Goal: Use online tool/utility: Utilize a website feature to perform a specific function

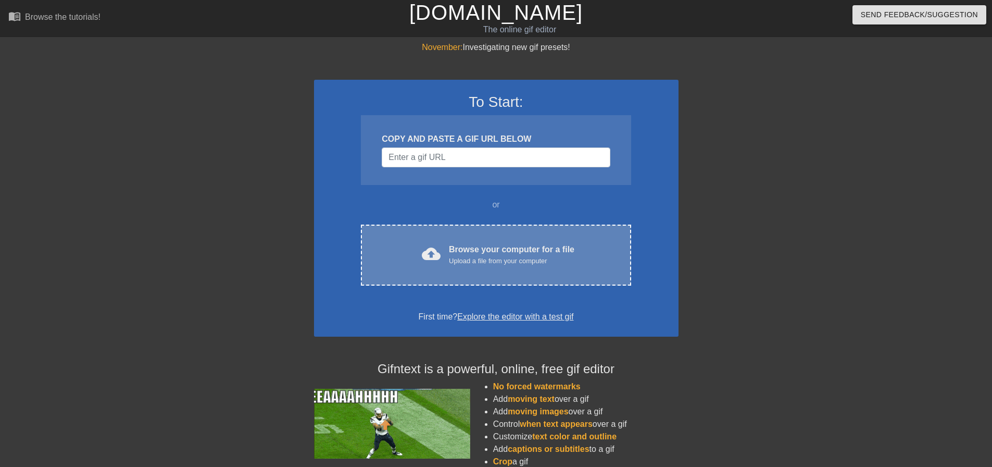
click at [482, 240] on div "cloud_upload Browse your computer for a file Upload a file from your computer C…" at bounding box center [496, 255] width 270 height 61
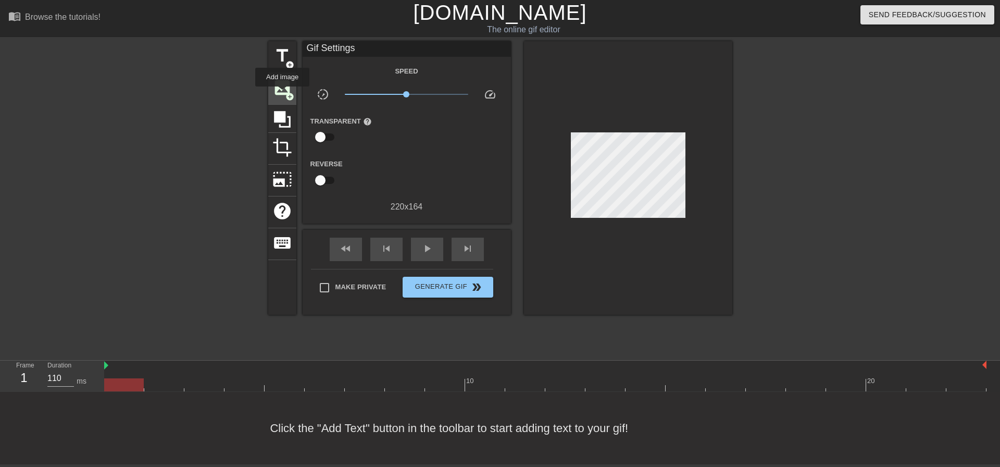
click at [282, 94] on span "image" at bounding box center [282, 88] width 20 height 20
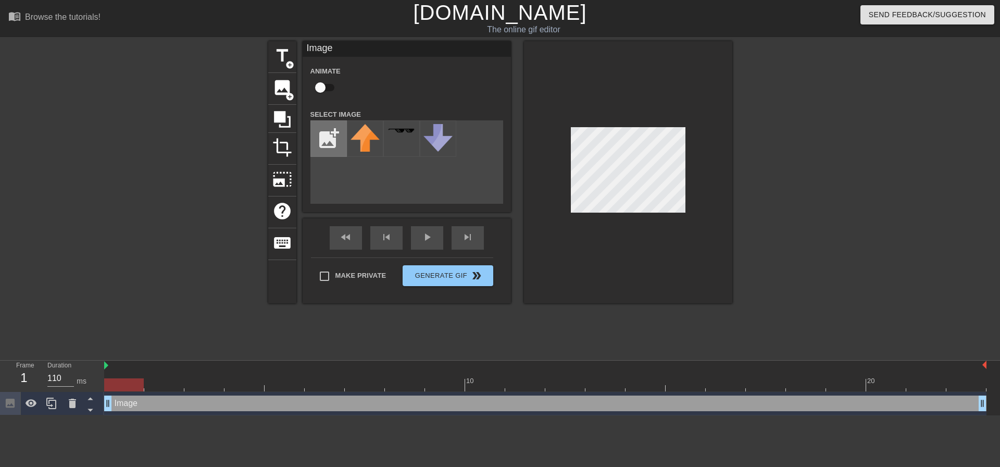
click at [333, 135] on input "file" at bounding box center [328, 138] width 35 height 35
type input "C:\fakepath\Screenshot [DATE] 203104.png"
click at [370, 135] on img at bounding box center [365, 135] width 29 height 23
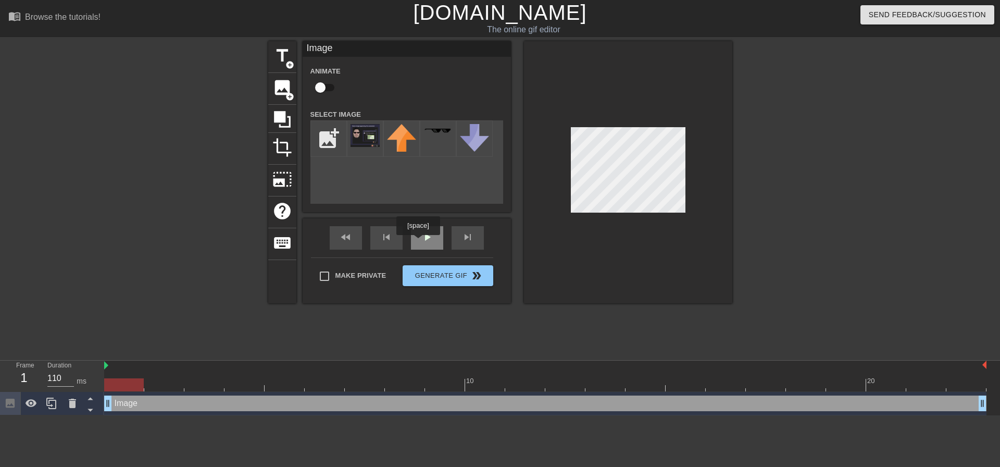
click at [420, 241] on div "play_arrow" at bounding box center [427, 237] width 32 height 23
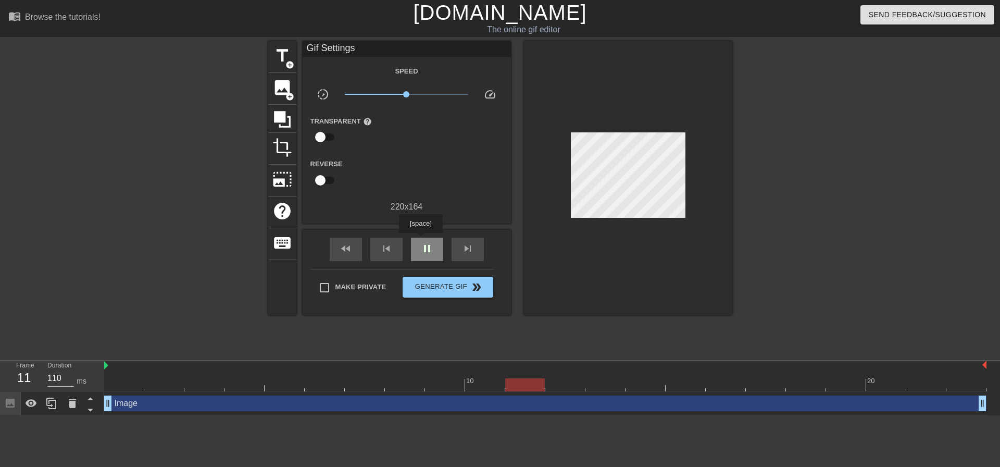
click at [420, 240] on div "pause" at bounding box center [427, 249] width 32 height 23
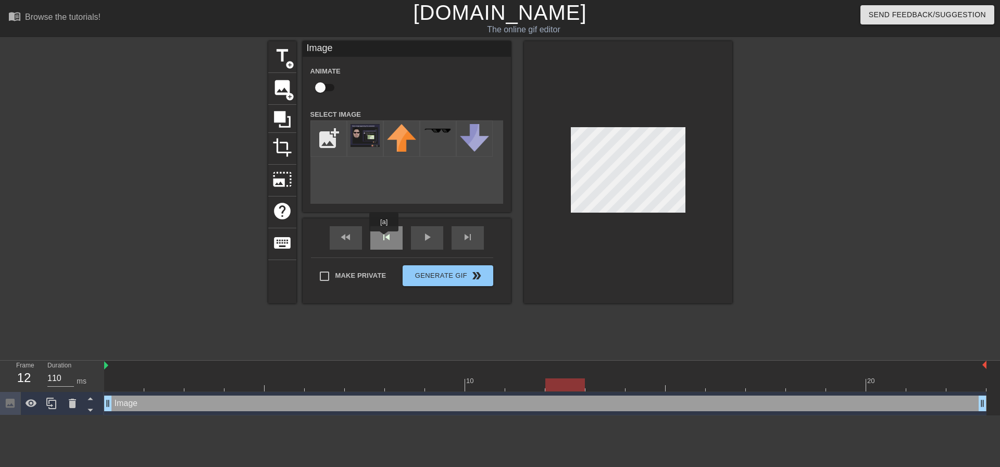
click at [384, 239] on div "skip_previous" at bounding box center [386, 237] width 32 height 23
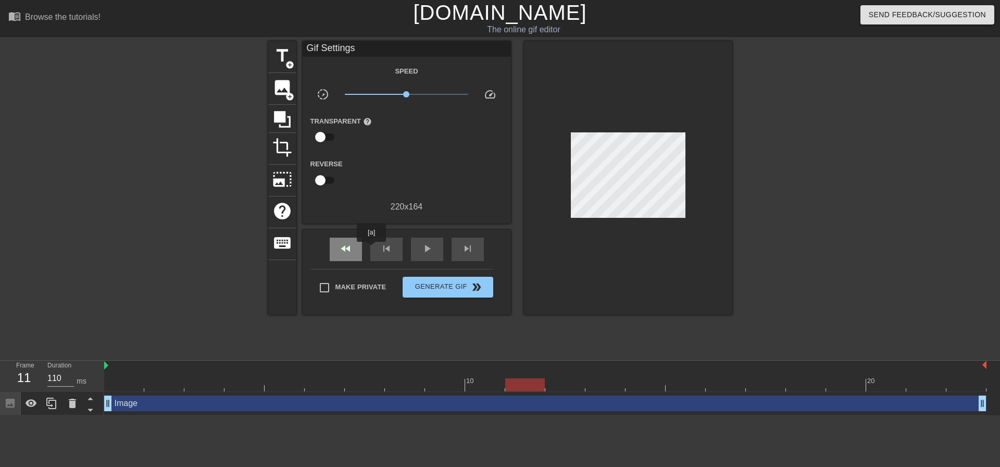
click at [337, 252] on div "fast_rewind" at bounding box center [346, 249] width 32 height 23
click at [421, 248] on span "play_arrow" at bounding box center [427, 248] width 13 height 13
click at [438, 244] on div "pause" at bounding box center [427, 249] width 32 height 23
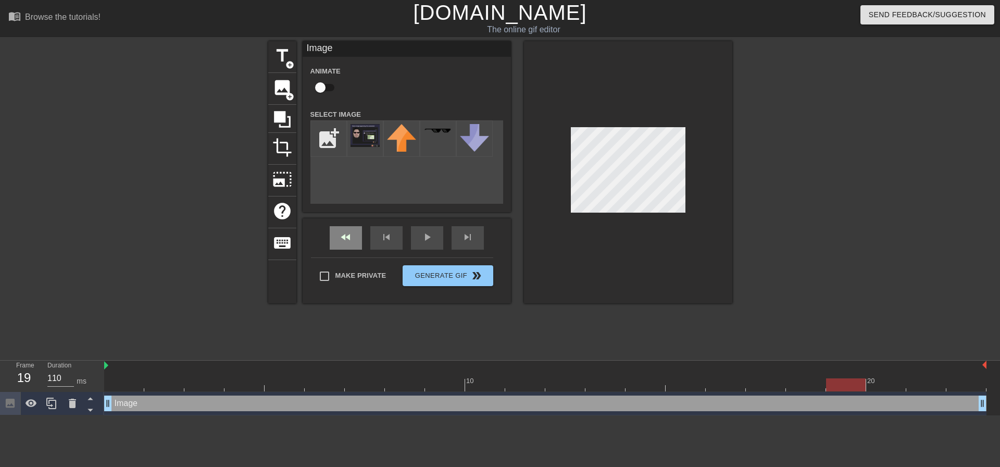
click at [355, 240] on div "fast_rewind" at bounding box center [346, 237] width 32 height 23
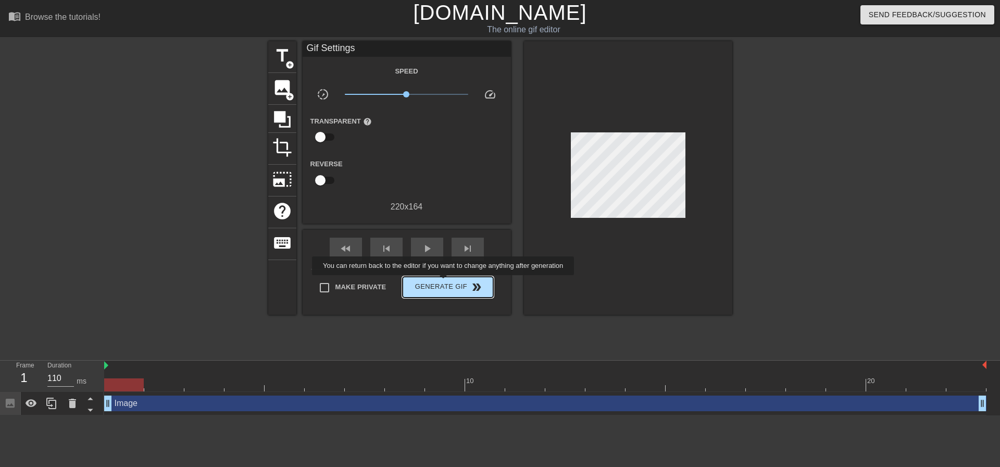
click at [445, 286] on span "Generate Gif double_arrow" at bounding box center [448, 287] width 82 height 13
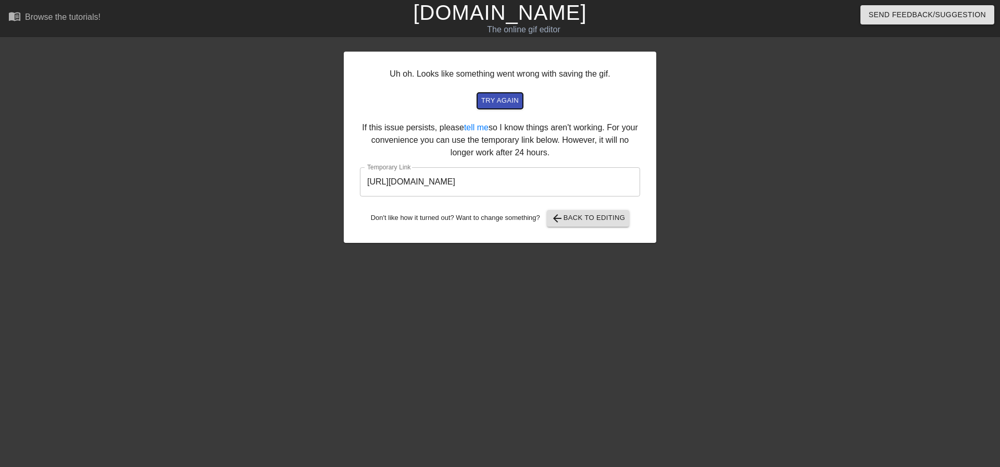
click at [510, 101] on span "try again" at bounding box center [500, 101] width 38 height 12
click at [503, 183] on input "[URL][DOMAIN_NAME]" at bounding box center [500, 181] width 280 height 29
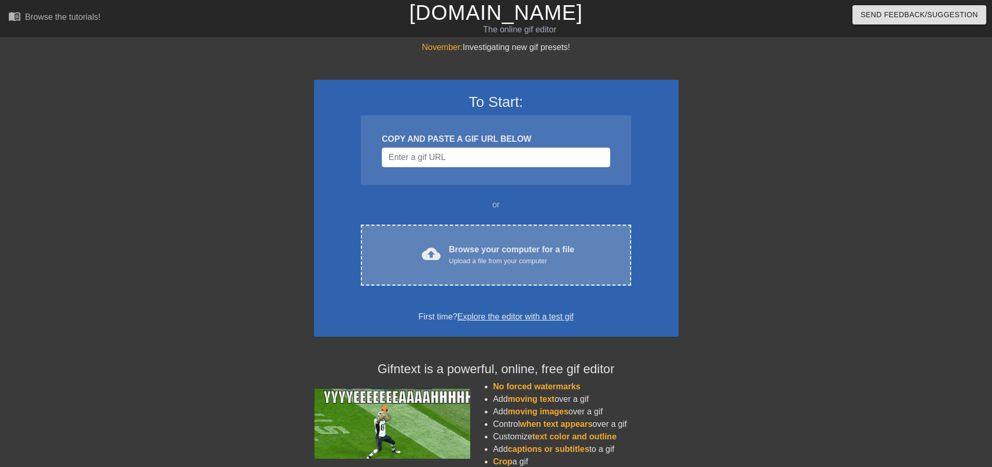
click at [513, 253] on div "Browse your computer for a file Upload a file from your computer" at bounding box center [512, 254] width 126 height 23
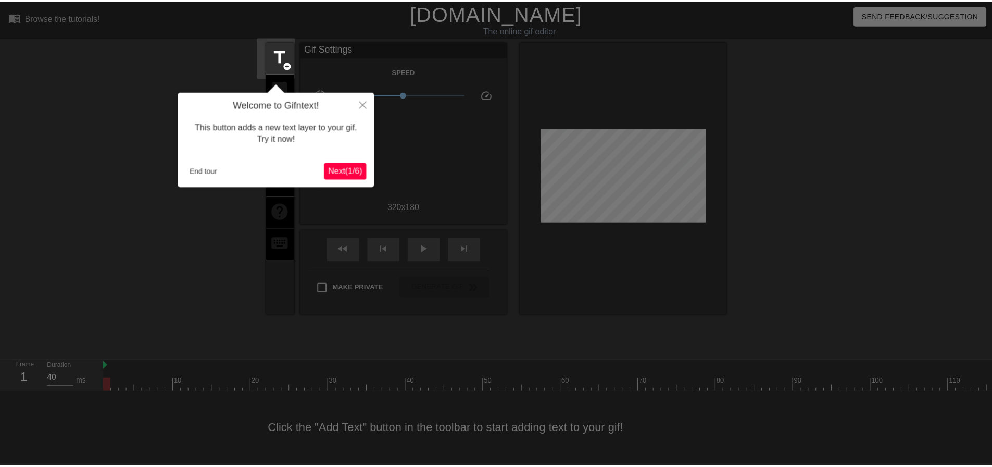
scroll to position [5, 0]
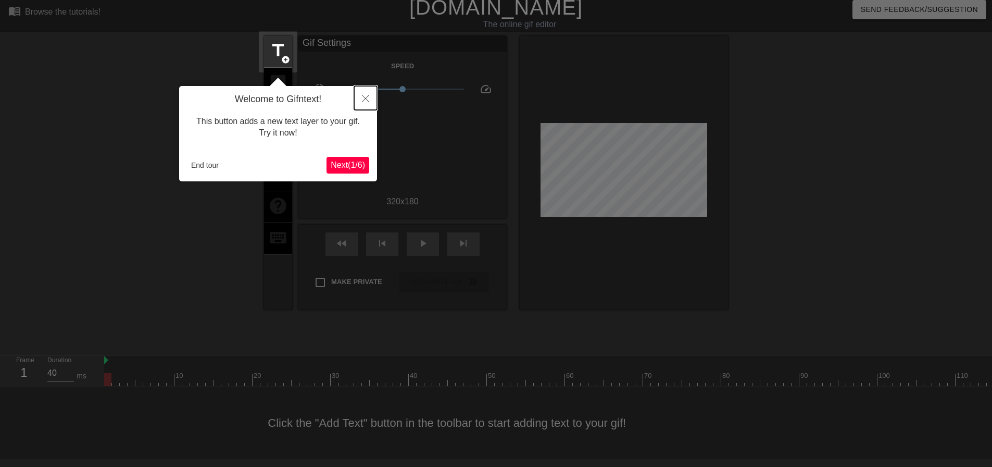
click at [366, 103] on button "Close" at bounding box center [365, 98] width 23 height 24
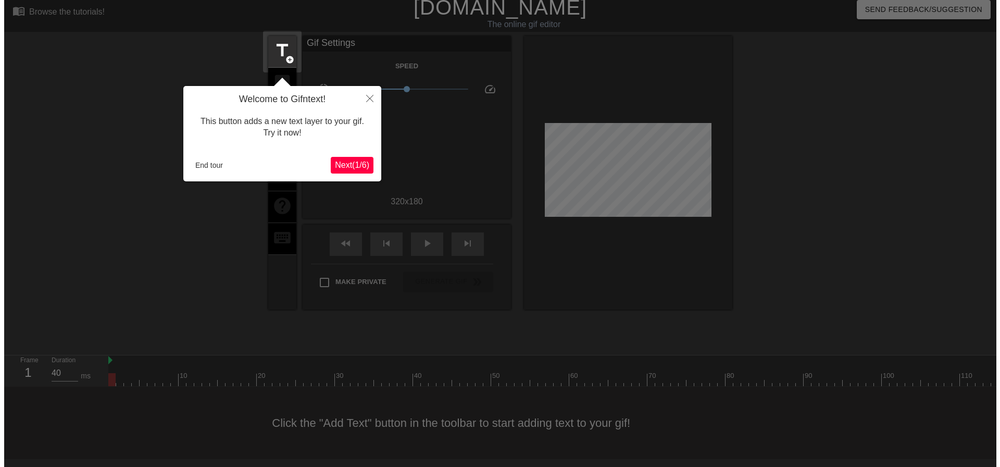
scroll to position [0, 0]
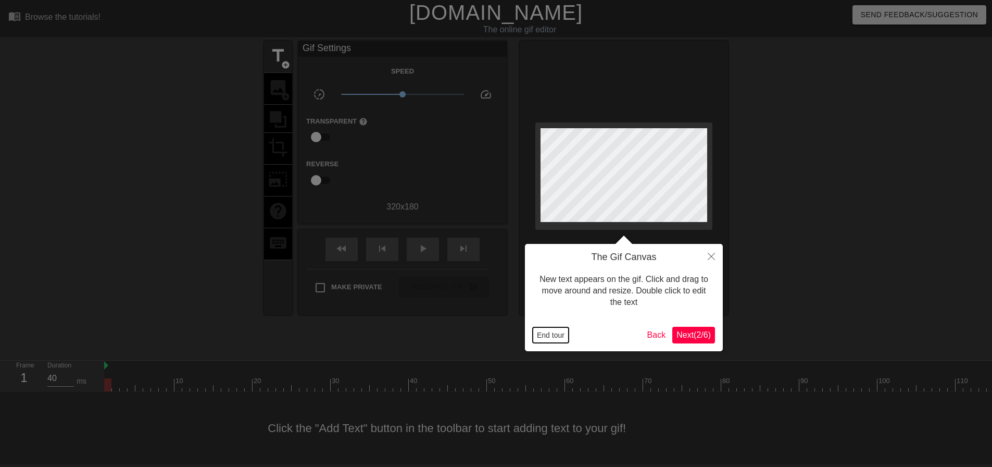
click at [555, 335] on button "End tour" at bounding box center [551, 335] width 36 height 16
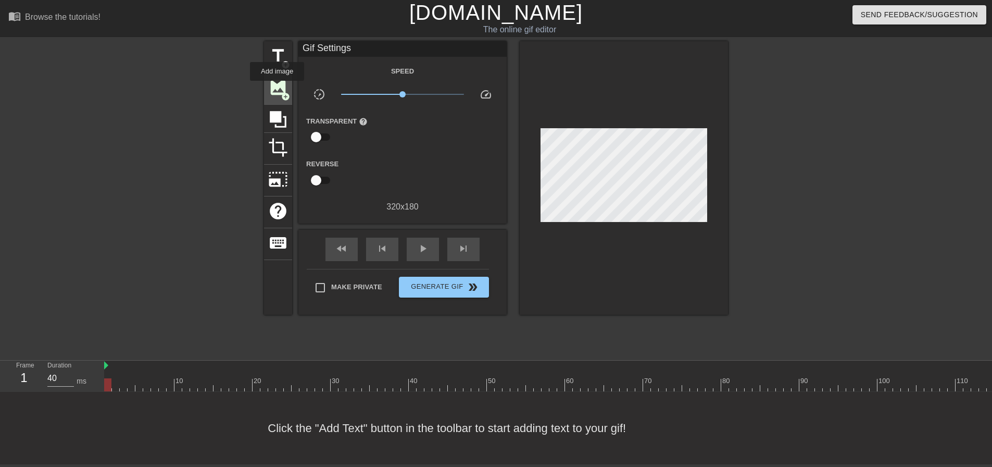
click at [277, 88] on span "image" at bounding box center [278, 88] width 20 height 20
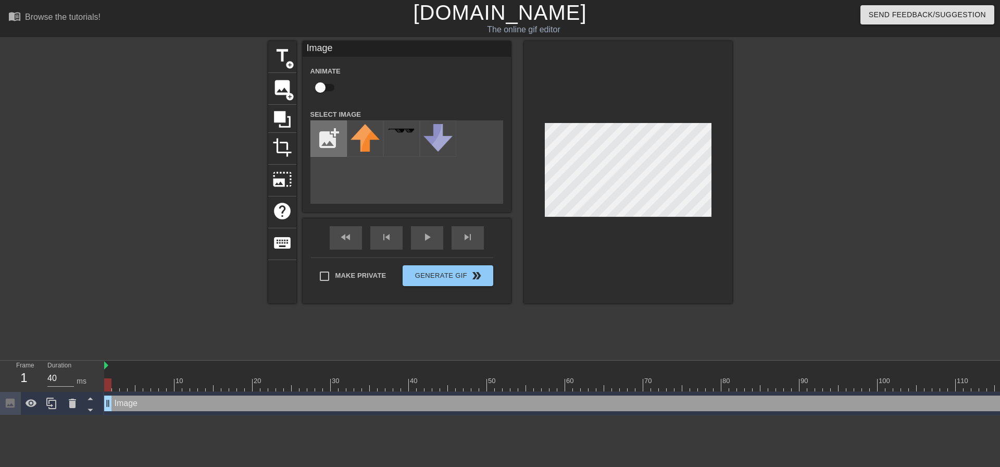
click at [328, 150] on input "file" at bounding box center [328, 138] width 35 height 35
type input "C:\fakepath\Pause GIF undefined.gif"
click at [365, 140] on img at bounding box center [365, 135] width 29 height 22
click at [322, 87] on input "checkbox" at bounding box center [320, 88] width 59 height 20
checkbox input "true"
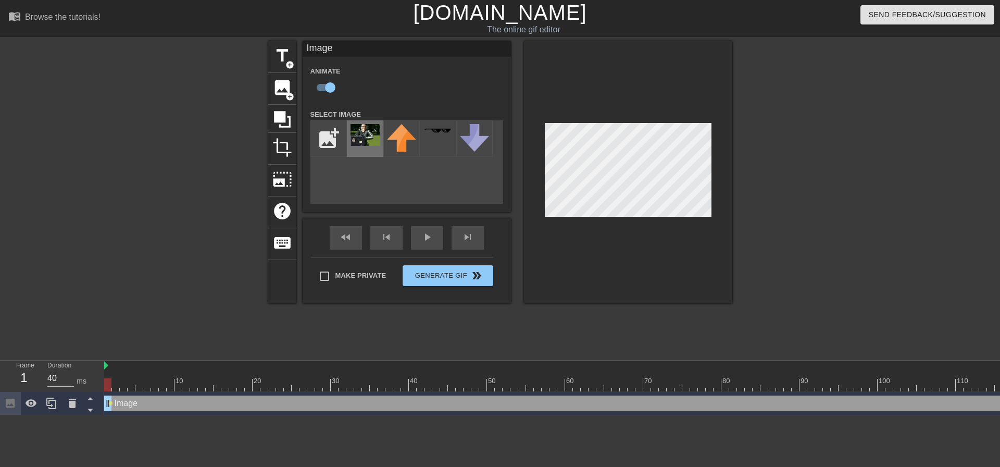
click at [363, 134] on img at bounding box center [365, 135] width 29 height 22
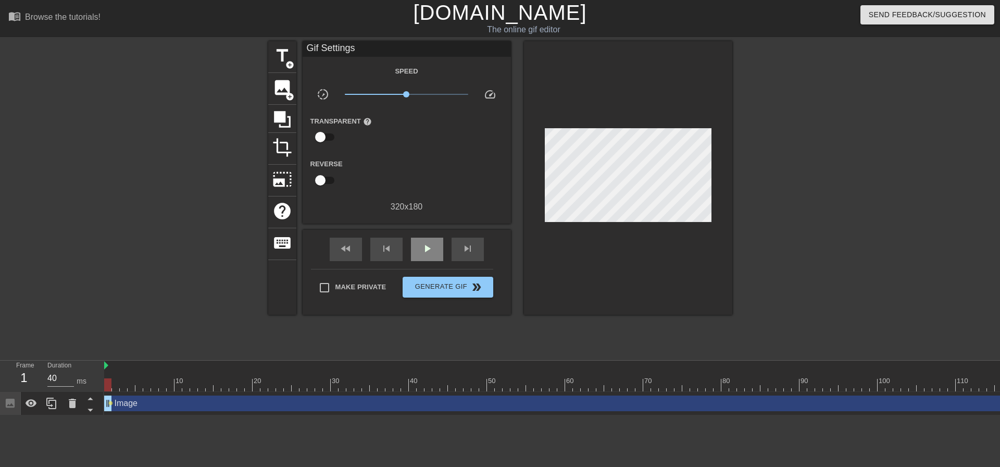
click at [424, 235] on div "fast_rewind skip_previous play_arrow skip_next" at bounding box center [407, 249] width 170 height 39
click at [424, 242] on span "play_arrow" at bounding box center [427, 248] width 13 height 13
click at [424, 242] on span "pause" at bounding box center [427, 248] width 13 height 13
click at [355, 248] on div "fast_rewind" at bounding box center [346, 249] width 32 height 23
click at [426, 284] on span "Generate Gif double_arrow" at bounding box center [448, 287] width 82 height 13
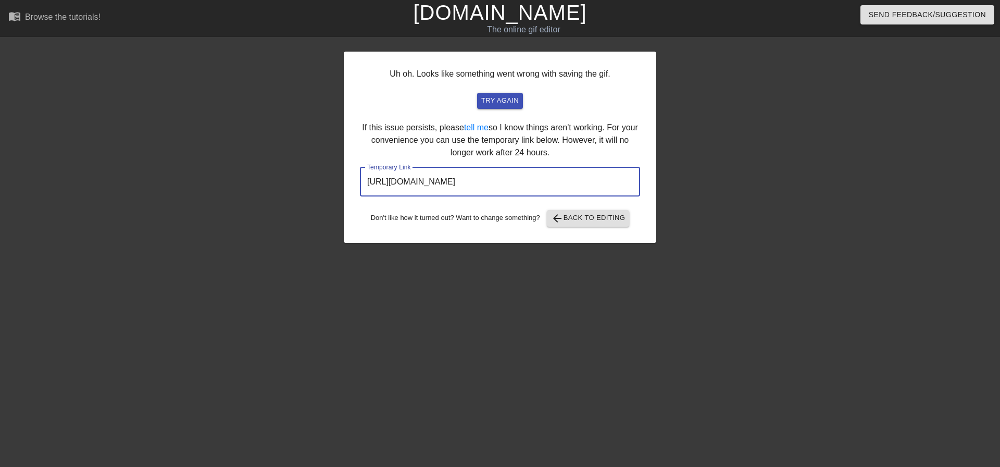
drag, startPoint x: 581, startPoint y: 179, endPoint x: 365, endPoint y: 175, distance: 216.2
click at [365, 175] on input "https://www.gifntext.com/temp_generations/ah84ds5I.gif" at bounding box center [500, 181] width 280 height 29
